Goal: Navigation & Orientation: Find specific page/section

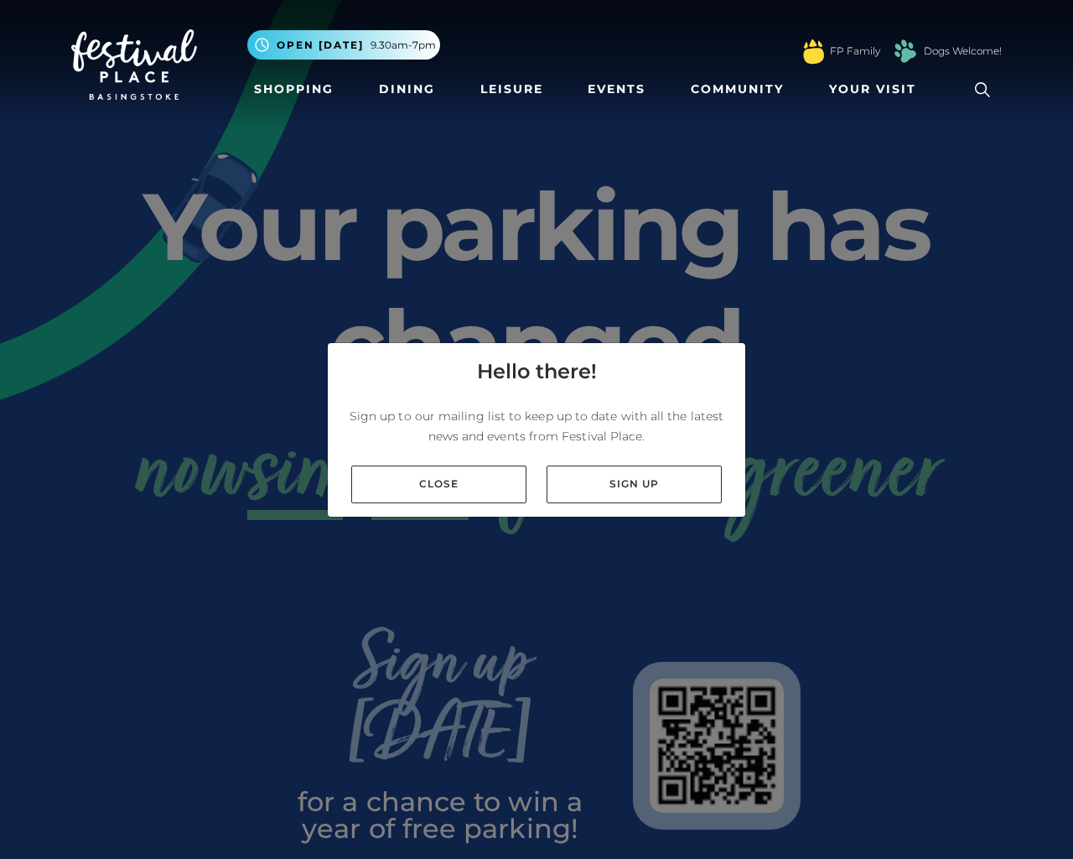
click at [1065, 429] on div "Hello there! Sign up to our mailing list to keep up to date with all the latest…" at bounding box center [536, 429] width 1073 height 859
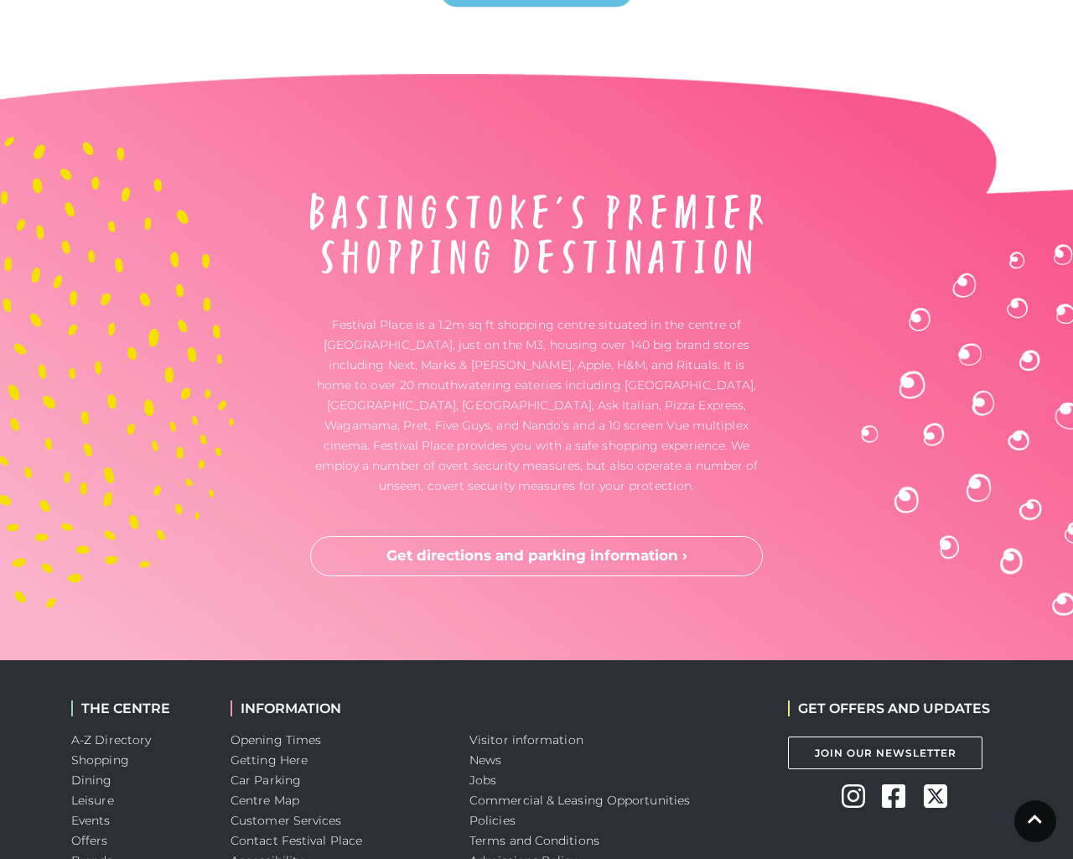
scroll to position [4313, 0]
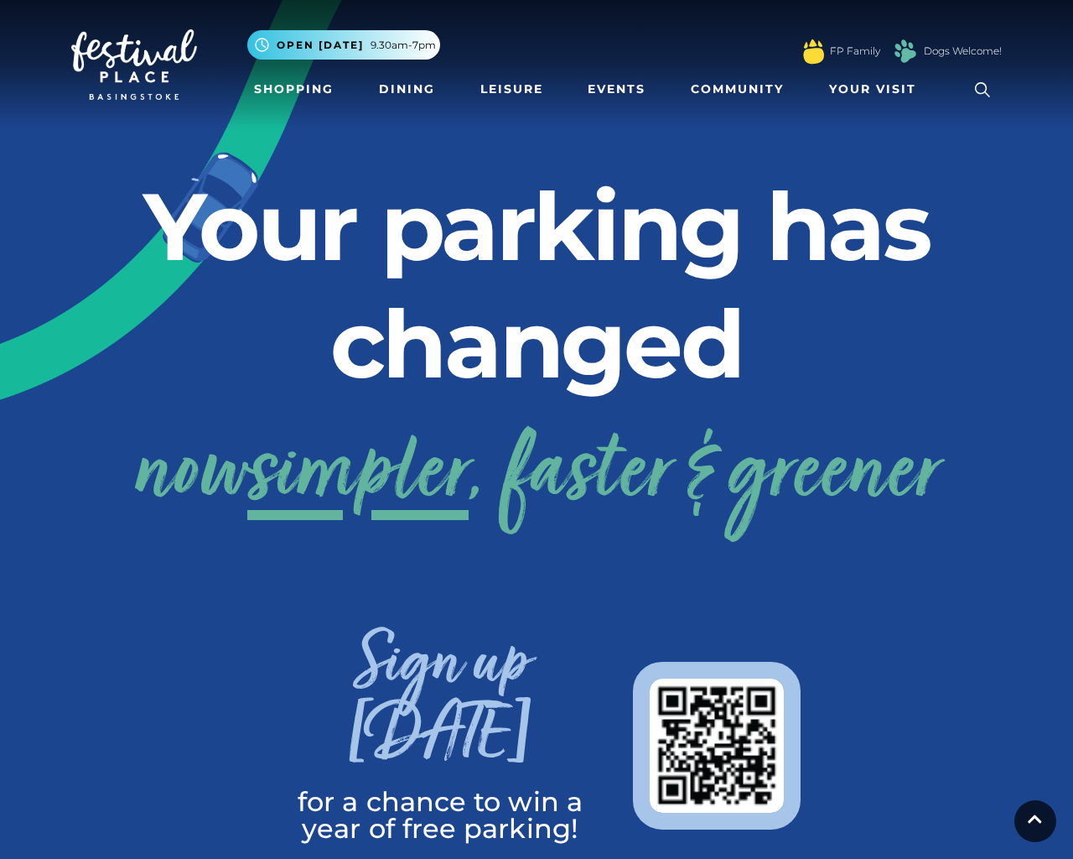
scroll to position [4313, 0]
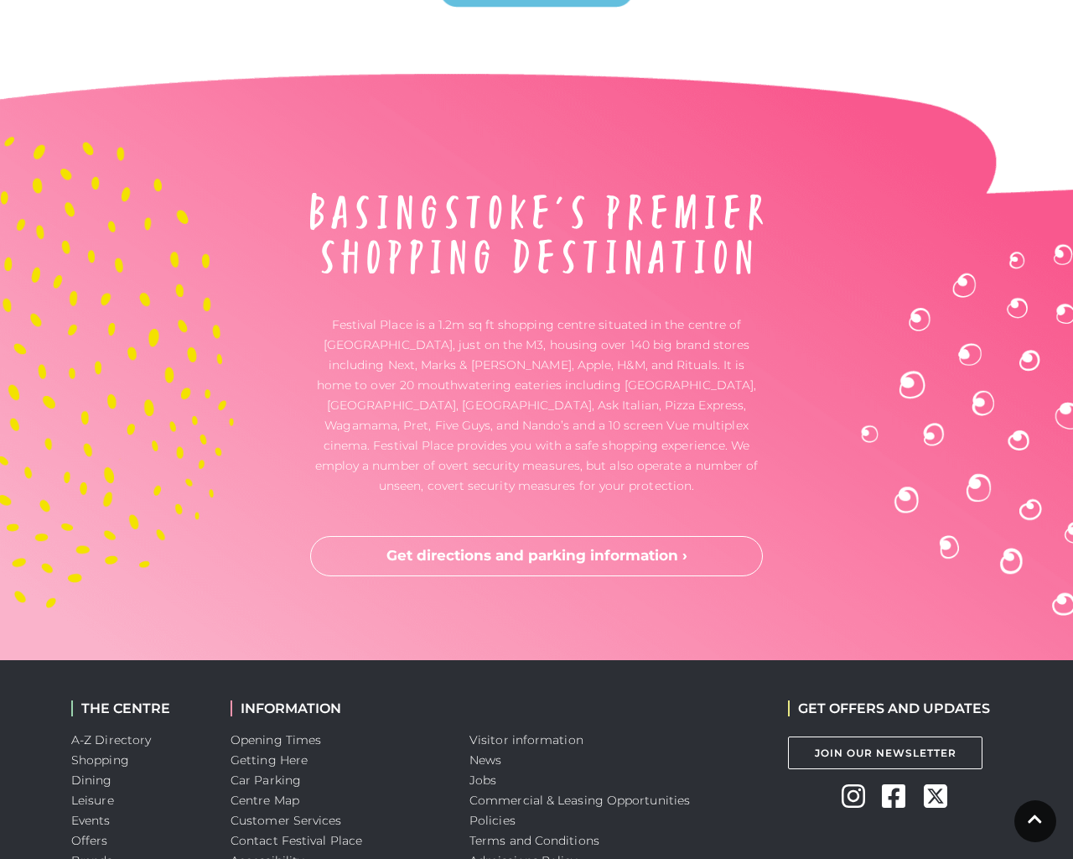
scroll to position [4313, 0]
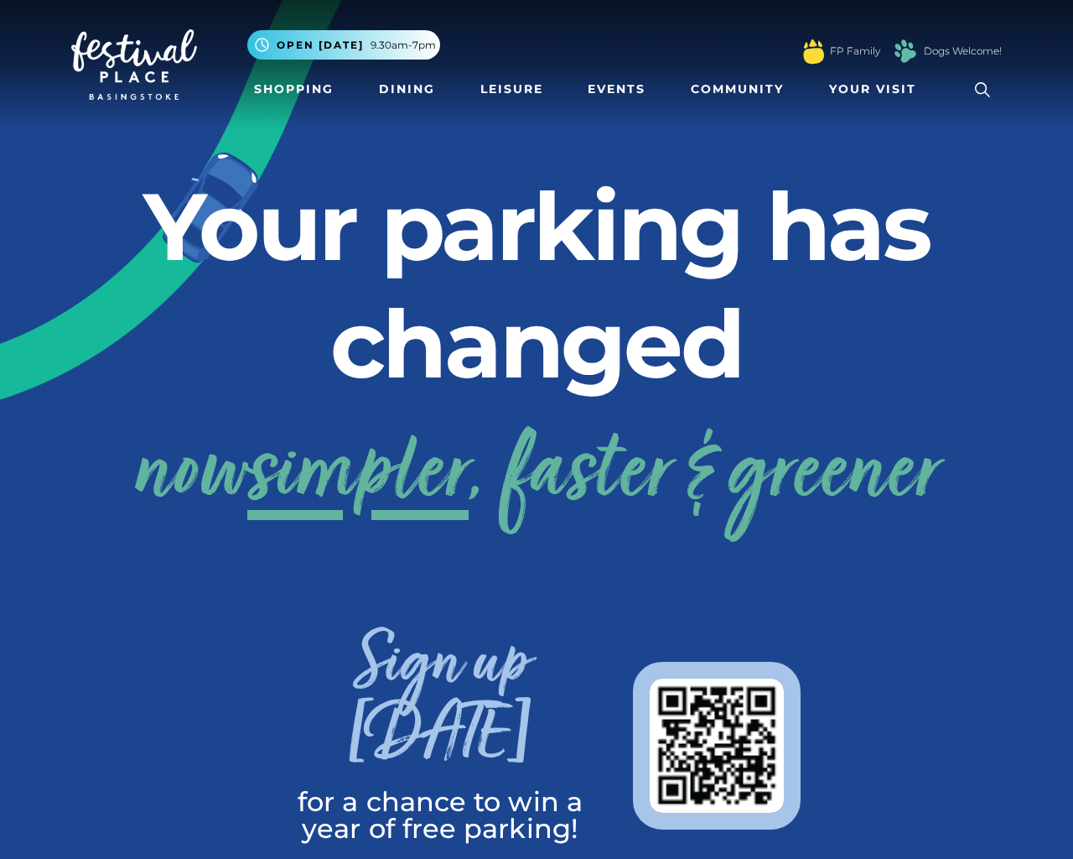
scroll to position [4313, 0]
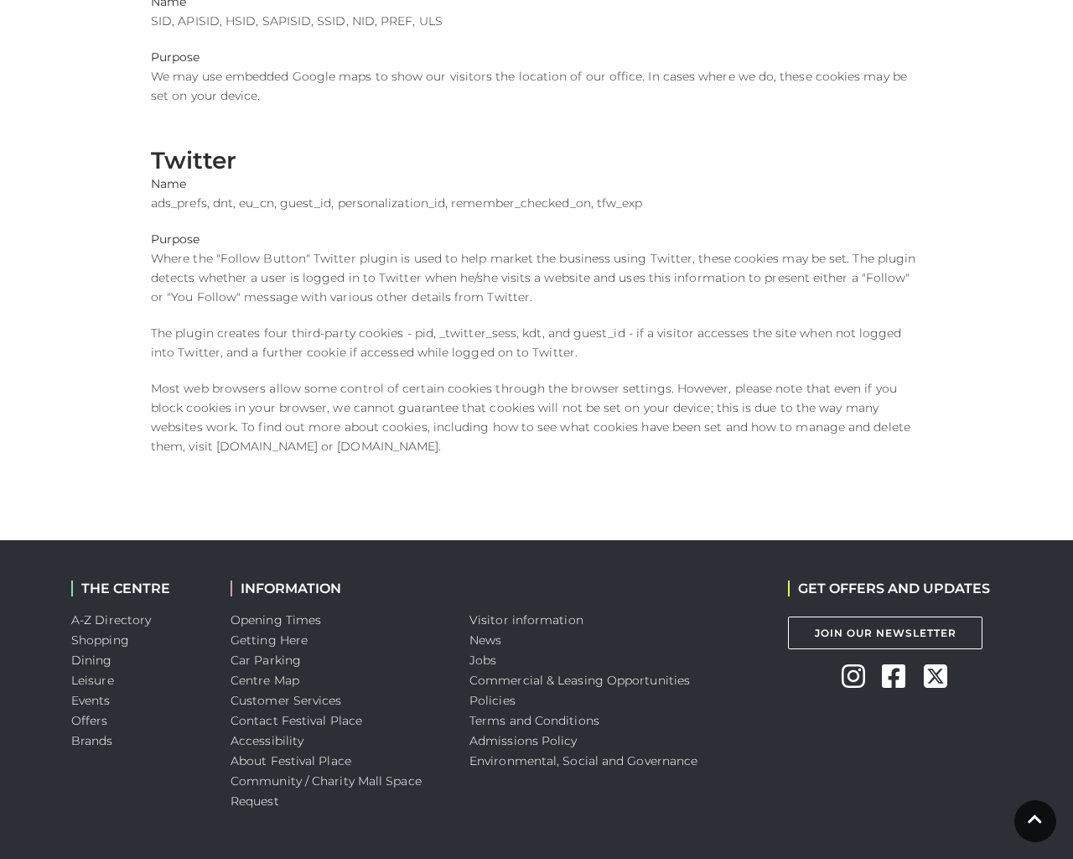
scroll to position [899, 0]
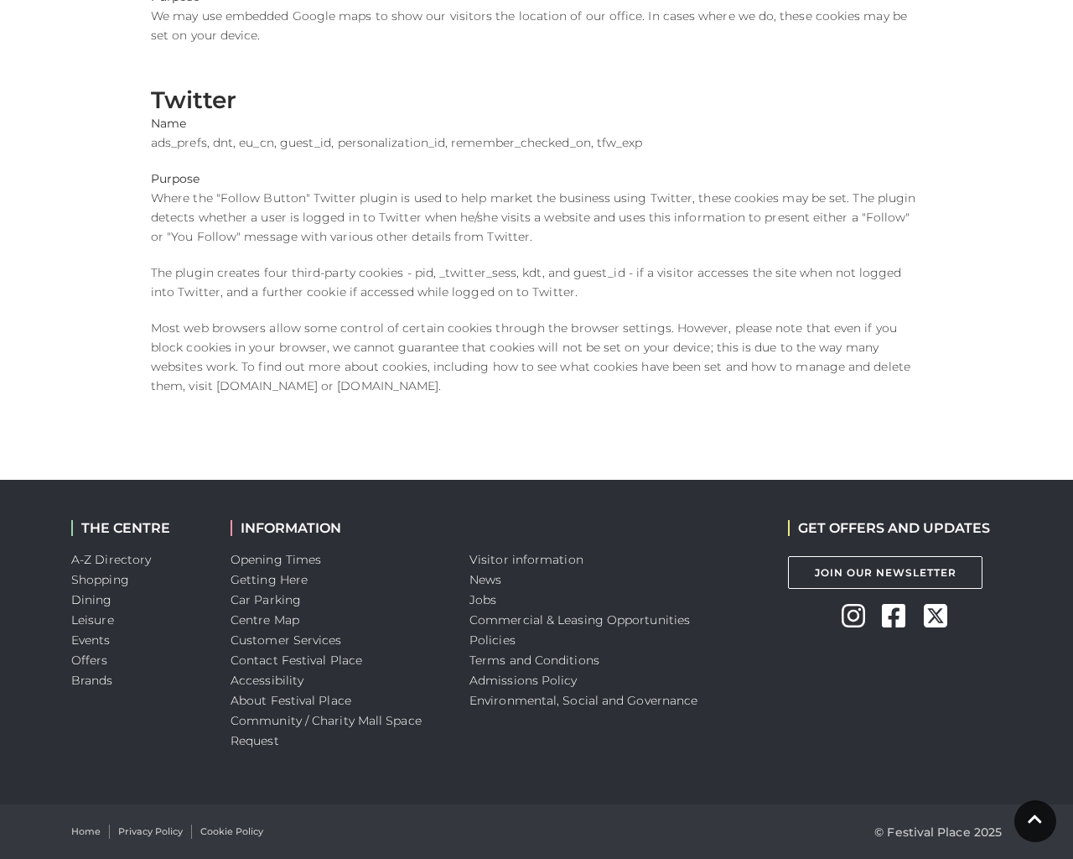
scroll to position [899, 0]
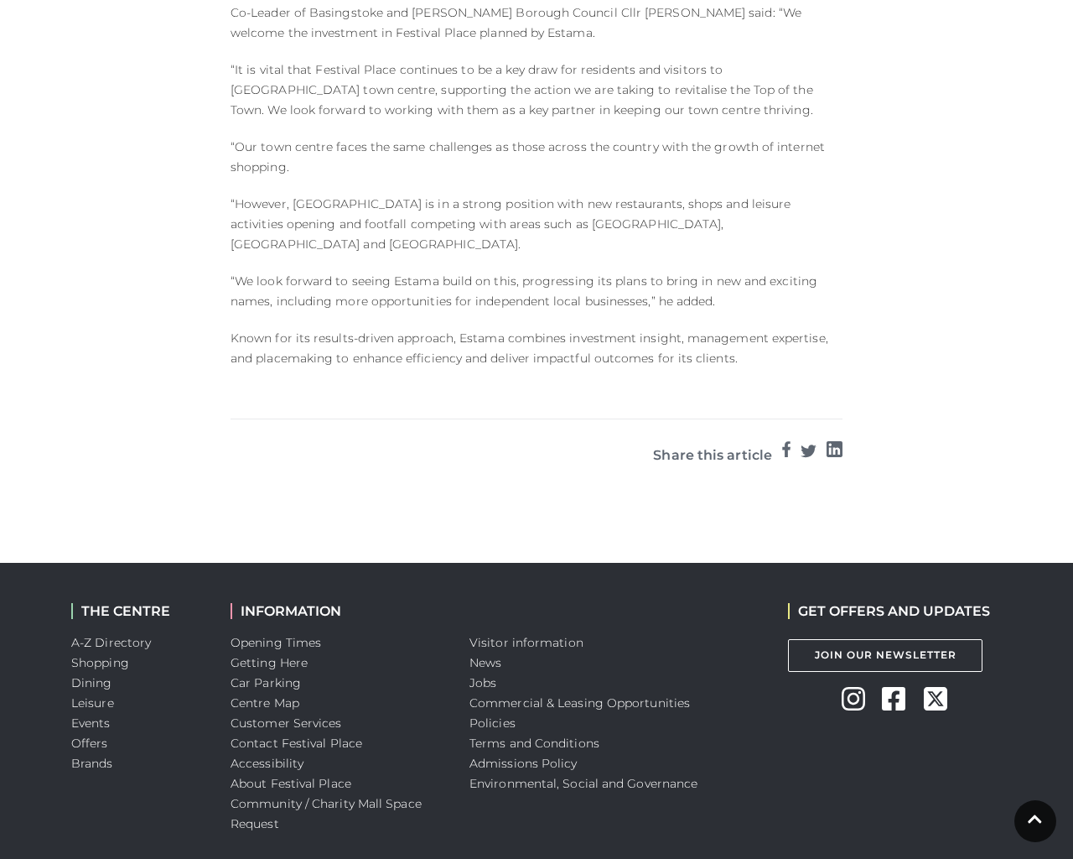
scroll to position [1680, 0]
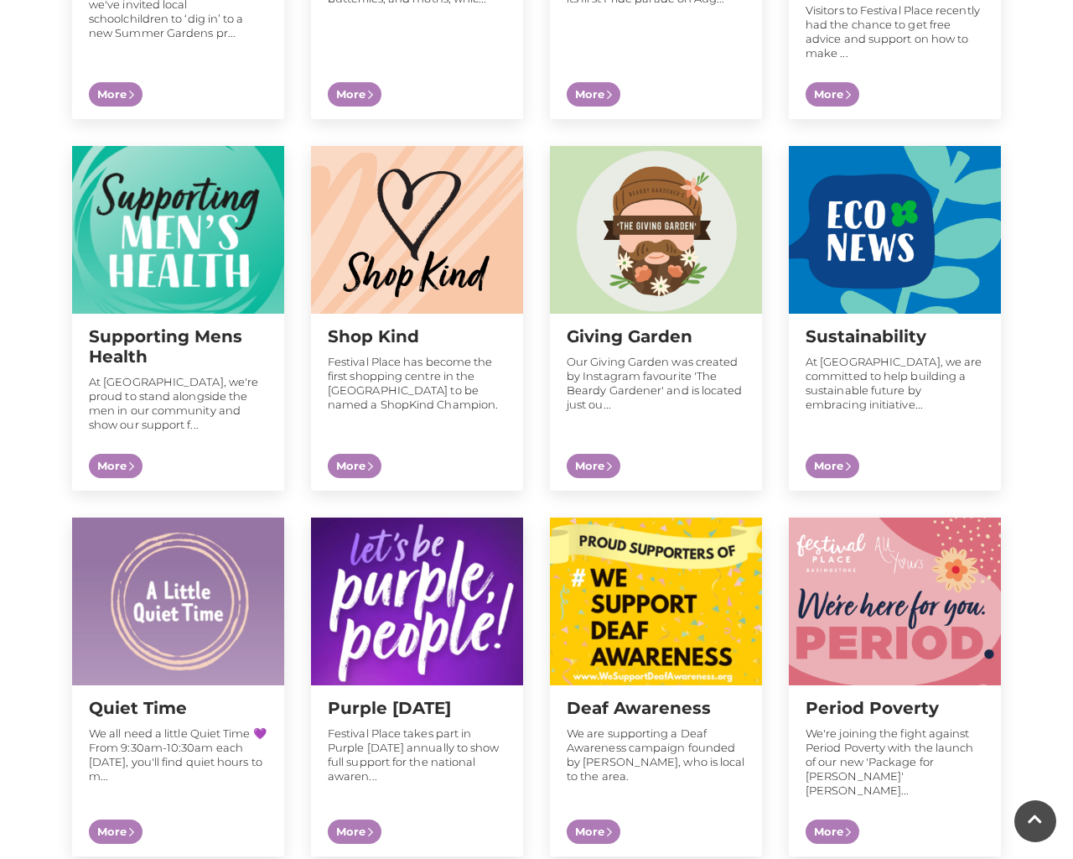
scroll to position [1674, 0]
